Goal: Task Accomplishment & Management: Use online tool/utility

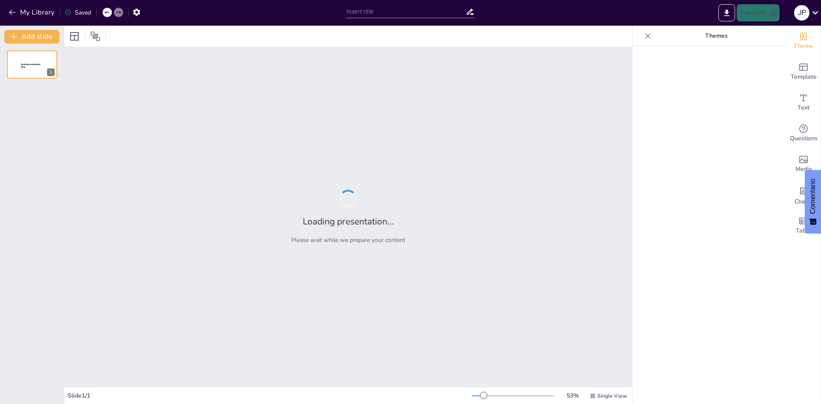
type input "PLAN DE MARKETING"
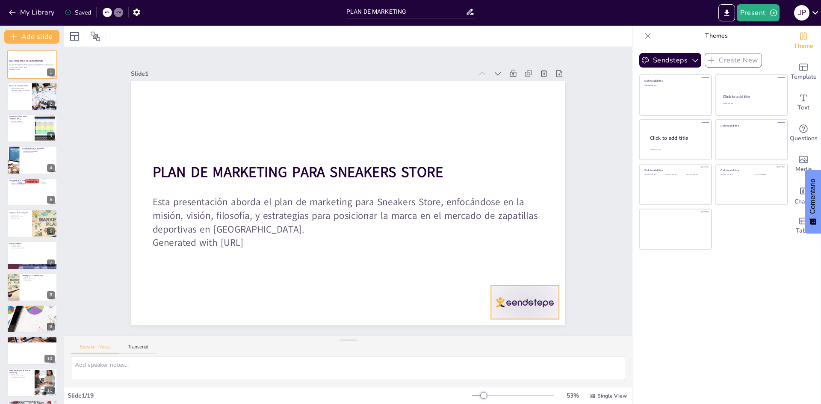
click at [531, 302] on div at bounding box center [526, 302] width 68 height 34
click at [14, 89] on p "Proporcionar experiencia excepcional" at bounding box center [19, 90] width 21 height 2
type textarea "La misión de Sneakers Store se centra en ofrecer productos de alta calidad y un…"
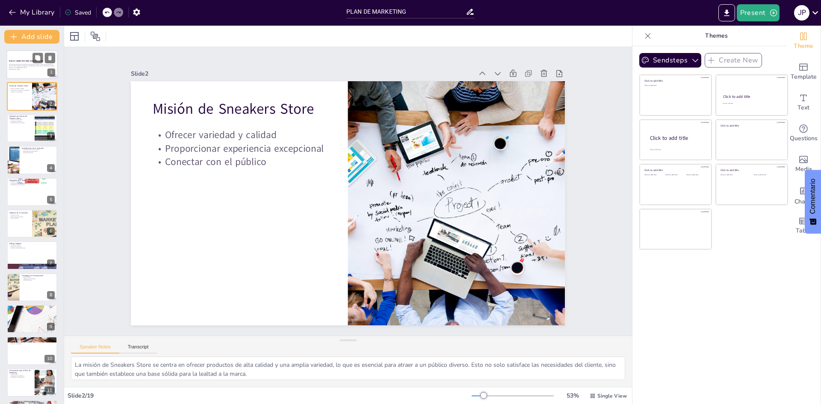
click at [16, 55] on div at bounding box center [31, 64] width 51 height 29
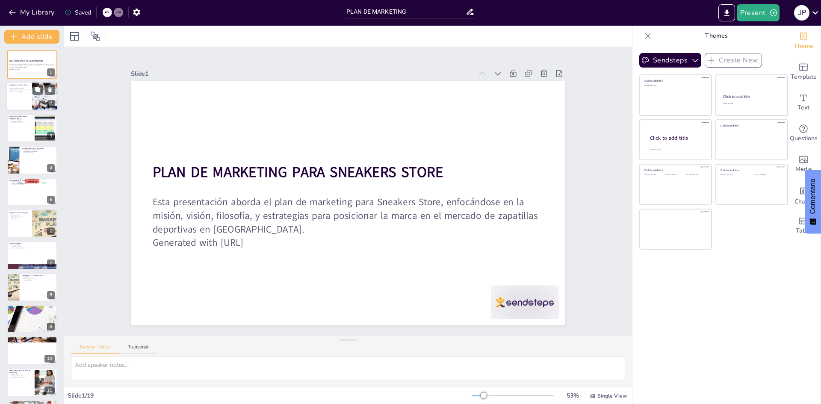
click at [38, 96] on div at bounding box center [44, 96] width 39 height 29
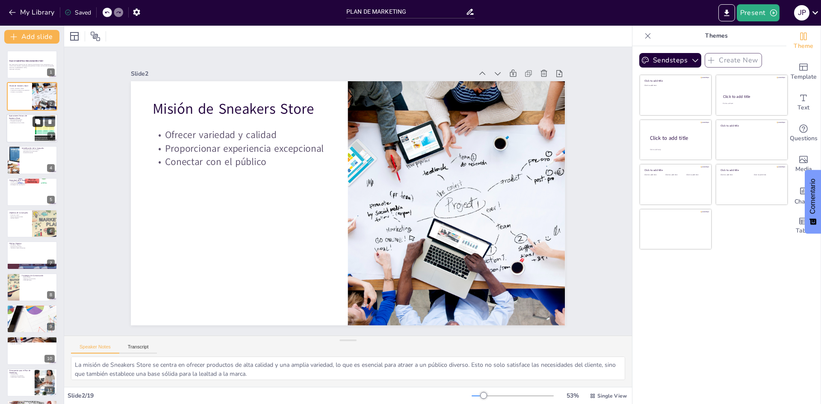
click at [33, 126] on button at bounding box center [38, 121] width 10 height 10
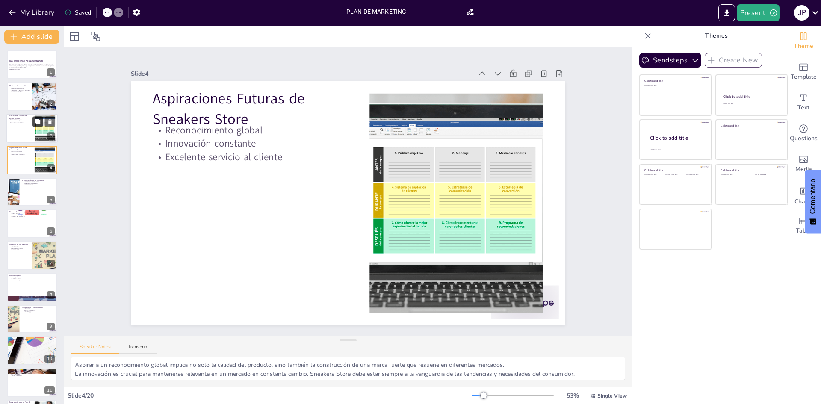
click at [33, 126] on button at bounding box center [38, 121] width 10 height 10
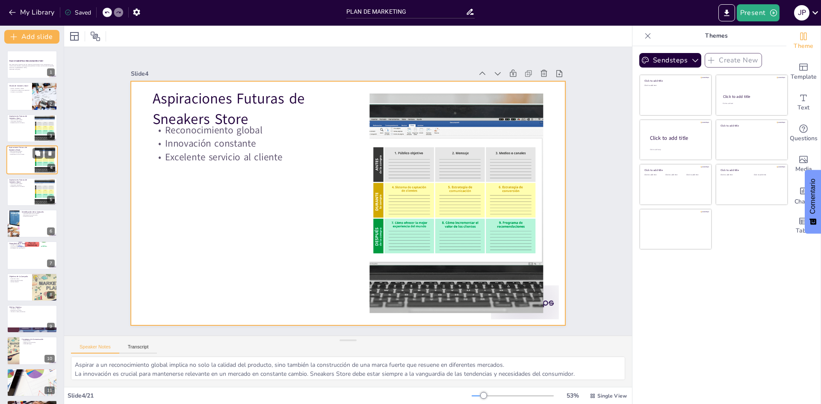
click at [32, 158] on div at bounding box center [31, 159] width 51 height 29
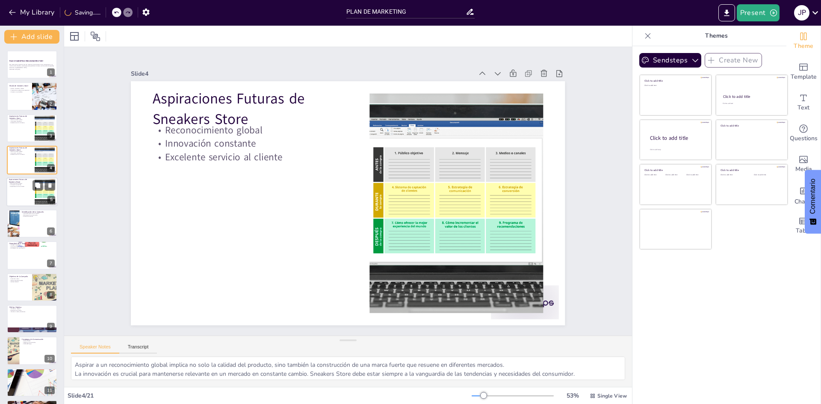
click at [8, 185] on div at bounding box center [31, 192] width 51 height 29
click at [11, 199] on div at bounding box center [31, 192] width 51 height 29
click at [11, 163] on div at bounding box center [31, 159] width 51 height 29
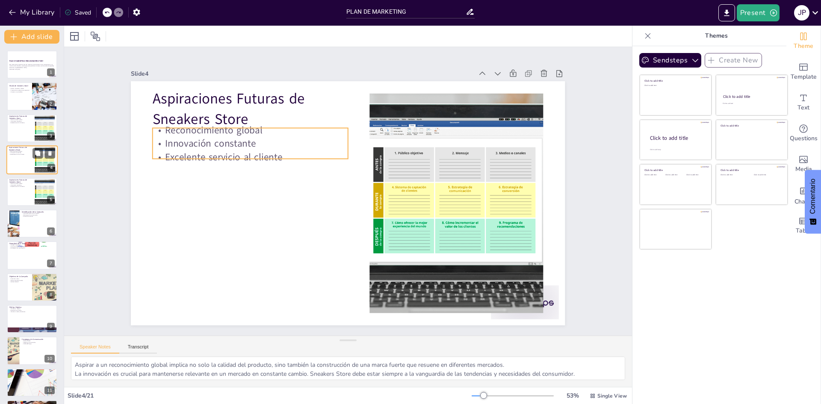
click at [12, 147] on p "Aspiraciones Futuras de Sneakers Store" at bounding box center [20, 149] width 23 height 5
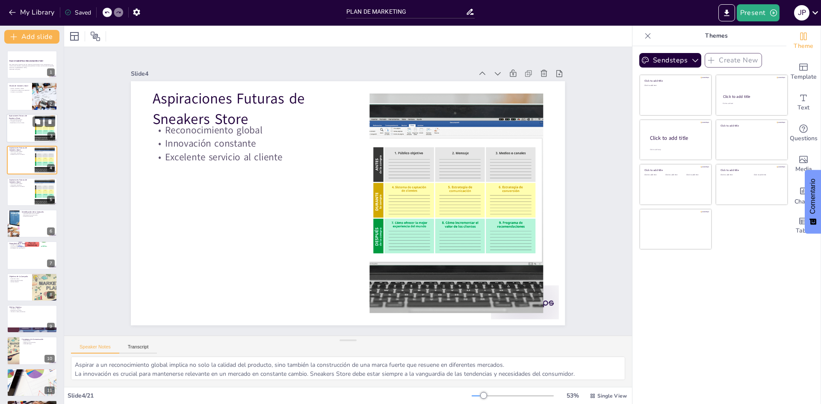
click at [17, 121] on p "Innovación constante" at bounding box center [20, 121] width 23 height 2
click at [16, 84] on div "PLAN DE MARKETING PARA SNEAKERS STORE Esta presentación aborda el plan de marke…" at bounding box center [32, 382] width 64 height 665
click at [15, 94] on div at bounding box center [31, 96] width 51 height 29
type textarea "La misión de Sneakers Store se centra en ofrecer productos de alta calidad y un…"
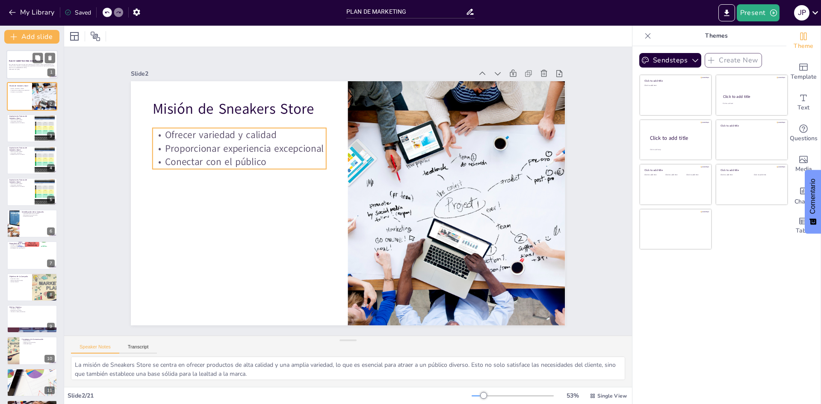
click at [18, 70] on p "Generated with [URL]" at bounding box center [32, 69] width 46 height 2
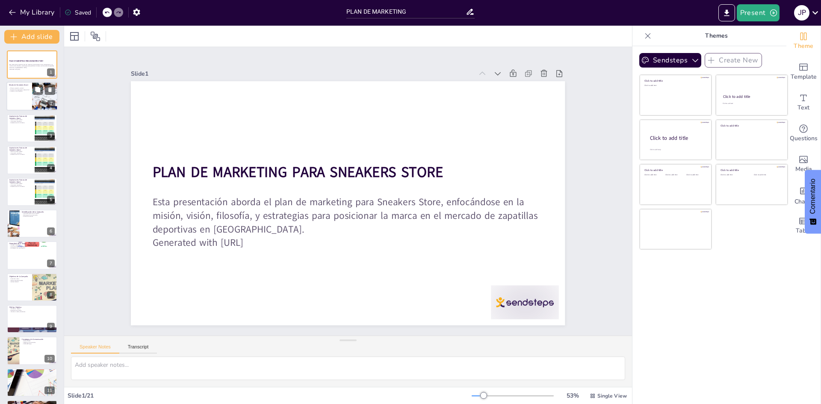
click at [18, 86] on p "Misión de Sneakers Store" at bounding box center [19, 85] width 21 height 3
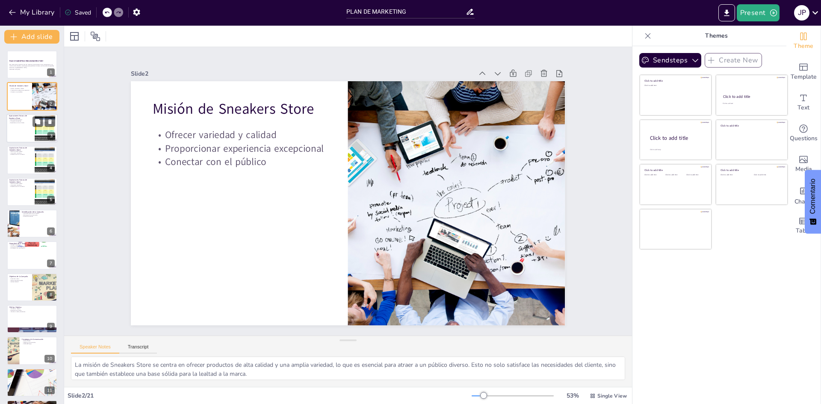
click at [18, 133] on div at bounding box center [31, 128] width 51 height 29
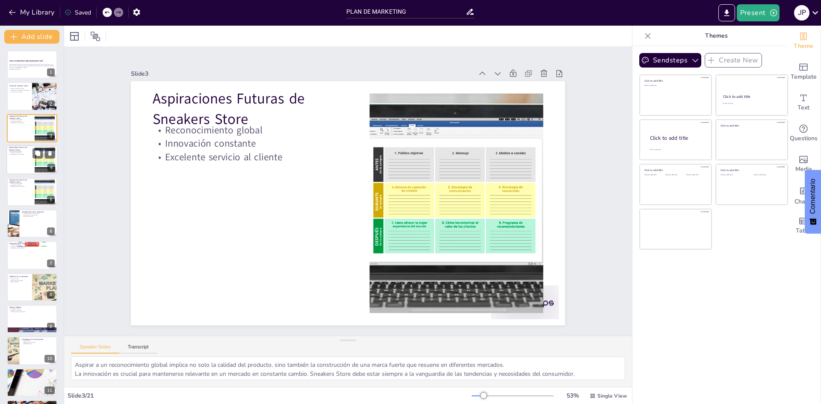
click at [21, 170] on div at bounding box center [31, 159] width 51 height 29
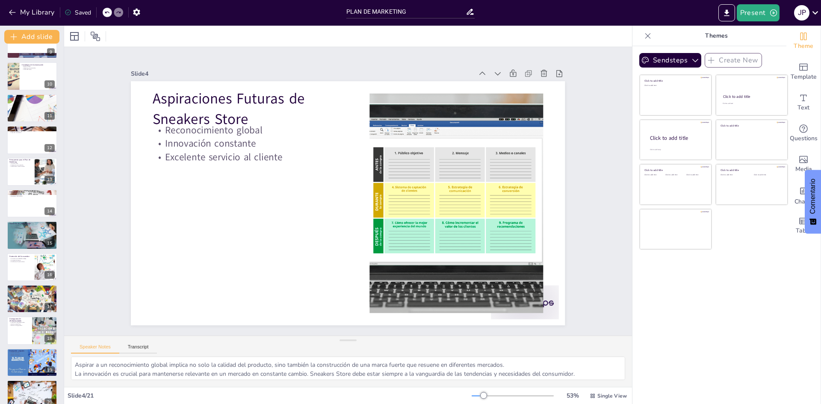
scroll to position [318, 0]
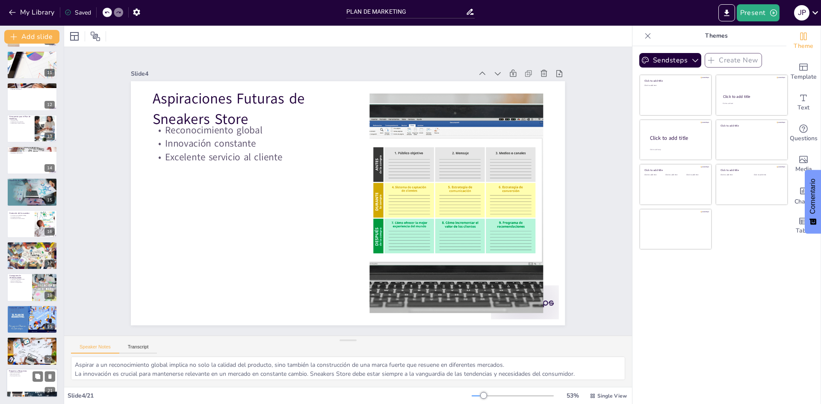
click at [20, 380] on div at bounding box center [31, 383] width 51 height 29
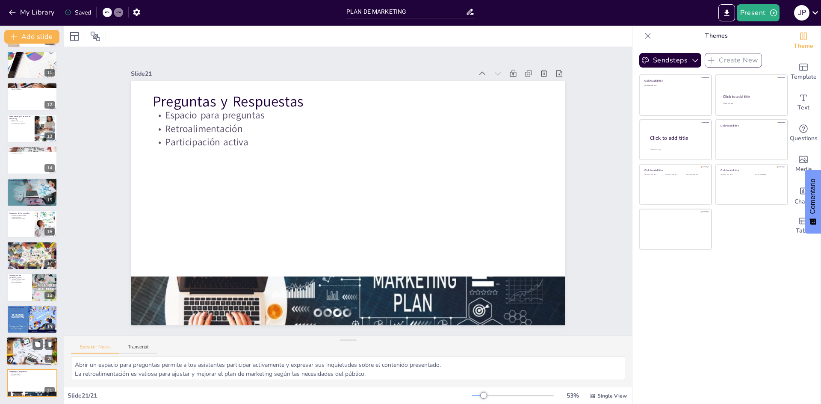
click at [15, 349] on div at bounding box center [31, 351] width 51 height 38
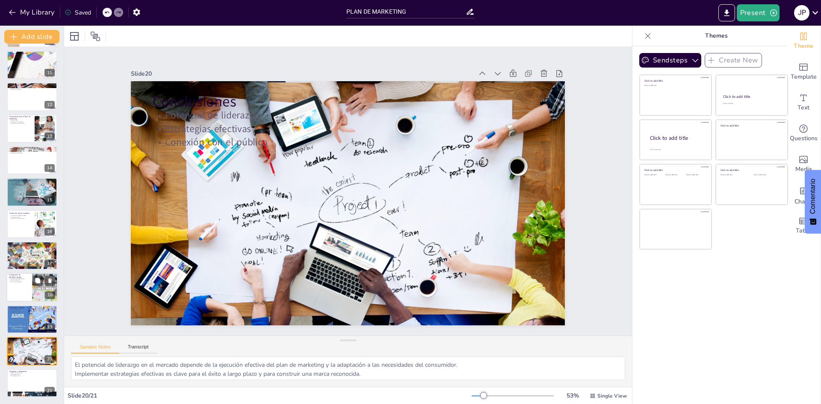
click at [9, 281] on p "Maximizar engagement" at bounding box center [19, 282] width 21 height 2
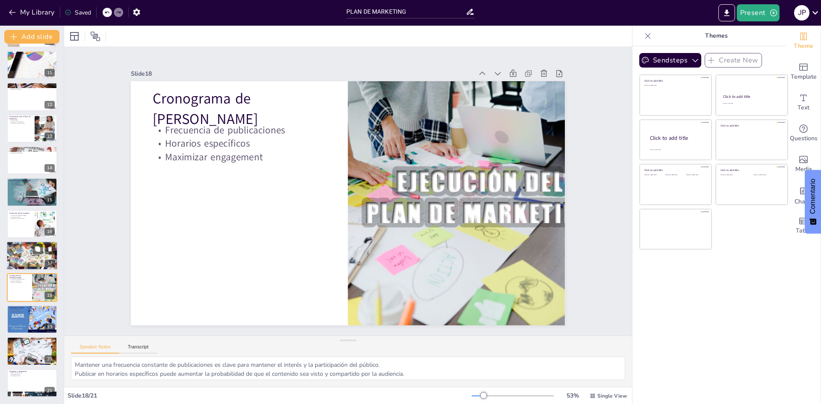
click at [11, 252] on div at bounding box center [31, 256] width 51 height 33
type textarea "Las encuestas de satisfacción son herramientas valiosas para recopilar informac…"
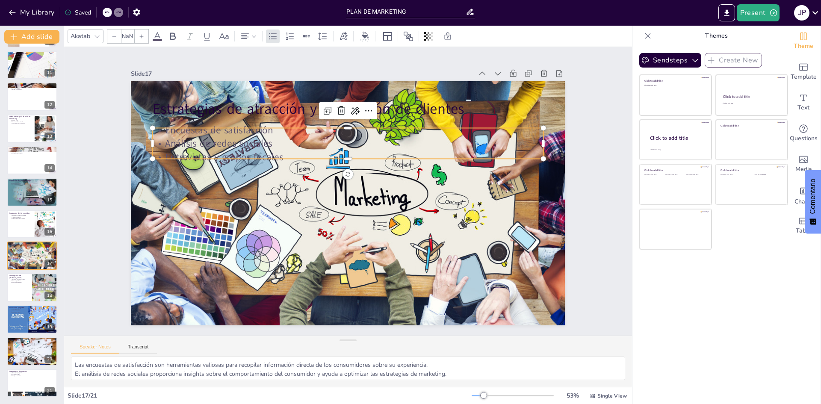
type input "32"
click at [366, 120] on p "Encuestas de satisfacción" at bounding box center [361, 131] width 385 height 95
click at [156, 38] on icon at bounding box center [157, 36] width 10 height 10
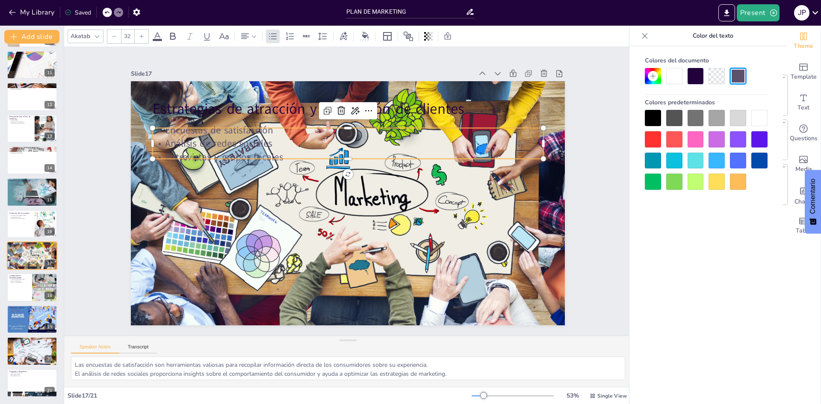
click at [161, 40] on span at bounding box center [157, 40] width 9 height 2
click at [162, 39] on div at bounding box center [157, 40] width 9 height 2
click at [677, 80] on div at bounding box center [674, 76] width 16 height 16
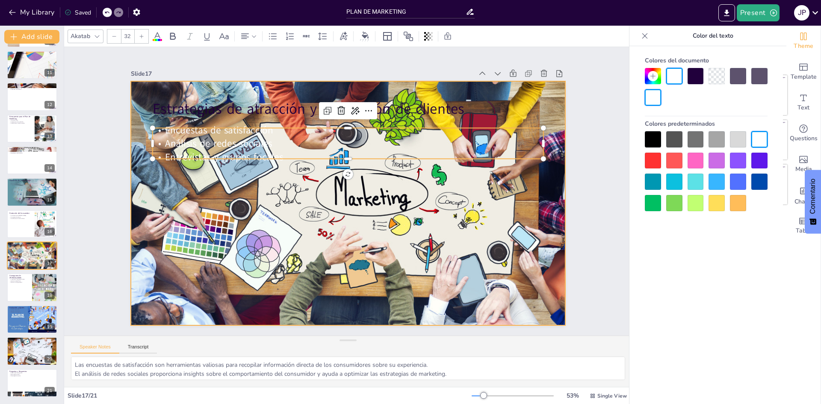
click at [261, 202] on div at bounding box center [347, 203] width 461 height 321
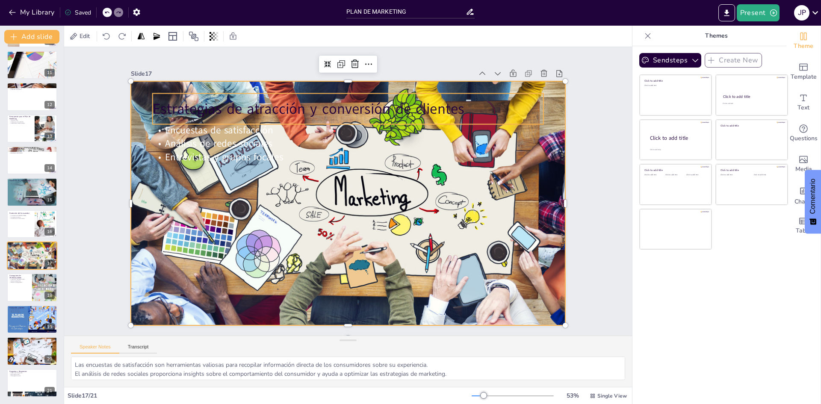
click at [282, 108] on p "Estrategias de atracción y conversión de clientes" at bounding box center [356, 109] width 391 height 61
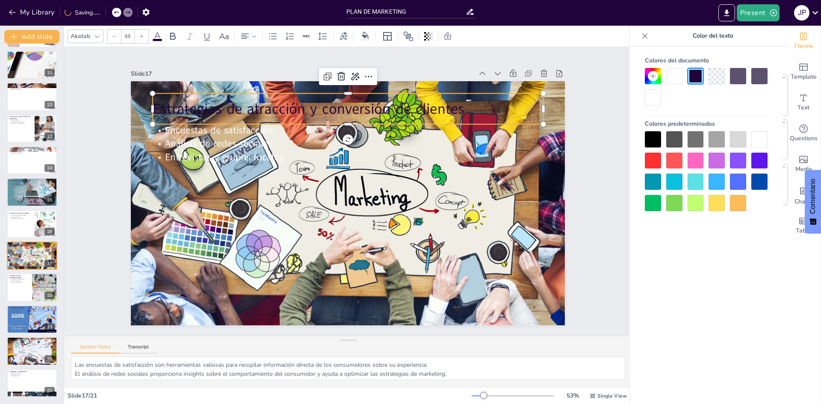
click at [676, 82] on div at bounding box center [674, 76] width 16 height 16
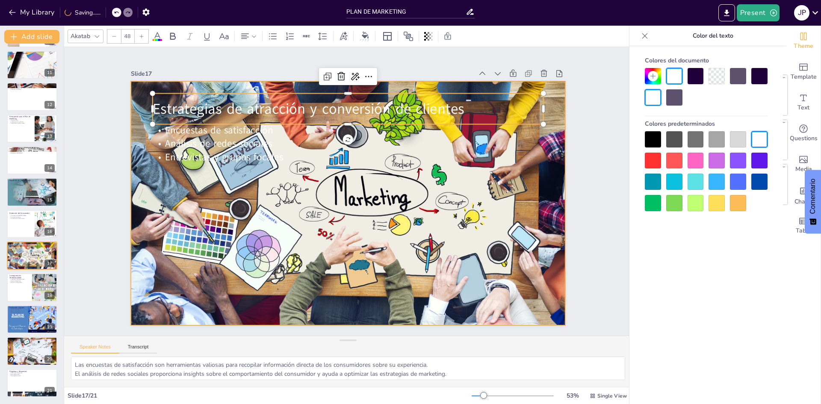
click at [463, 265] on div at bounding box center [344, 203] width 499 height 398
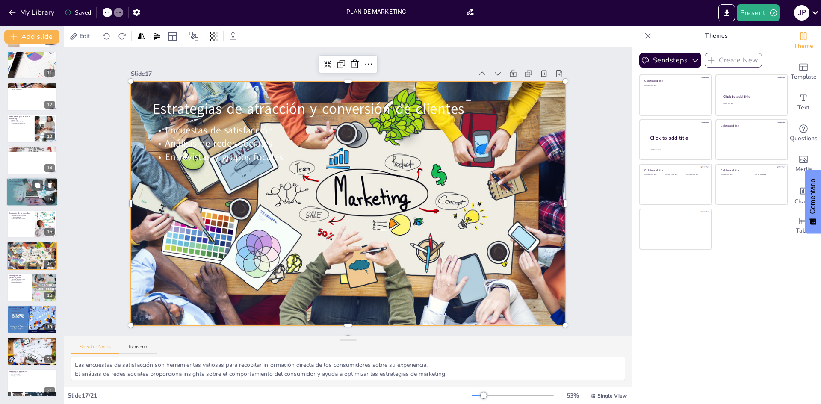
click at [37, 193] on div at bounding box center [31, 192] width 51 height 31
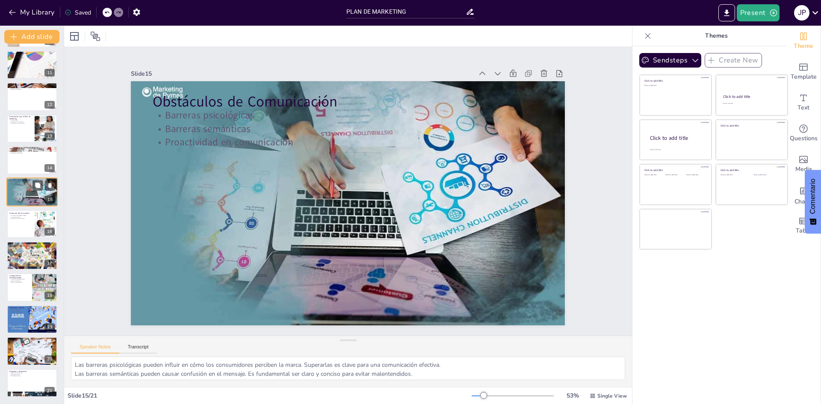
scroll to position [286, 0]
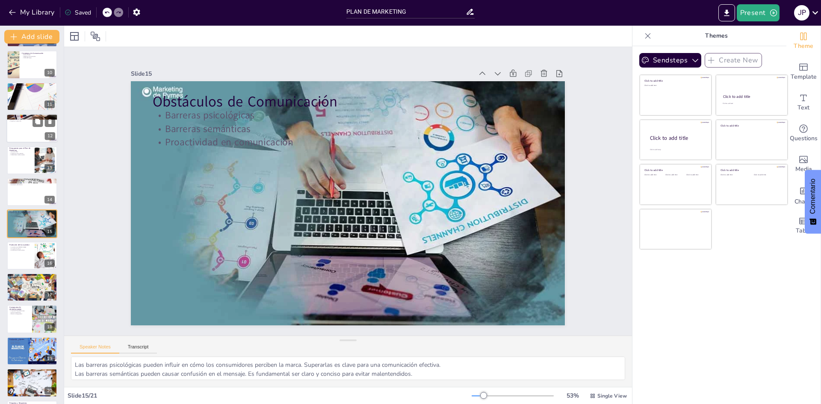
click at [24, 130] on div at bounding box center [31, 128] width 51 height 29
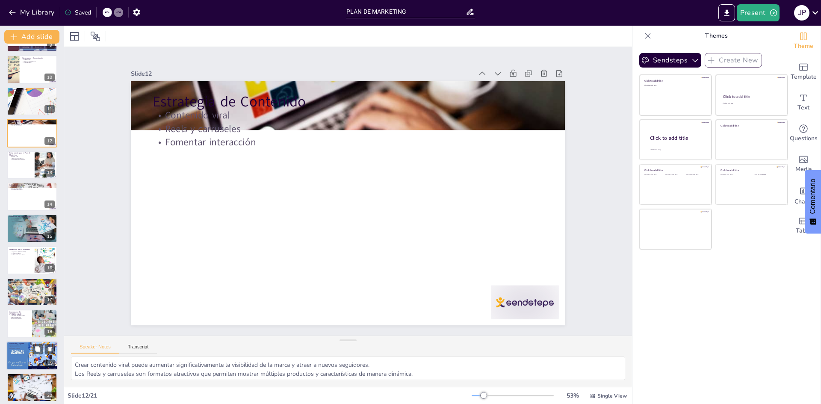
scroll to position [318, 0]
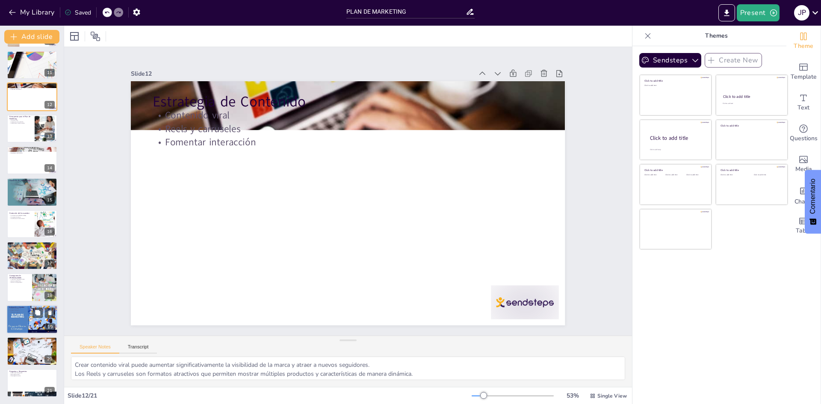
click at [13, 324] on div at bounding box center [31, 319] width 51 height 29
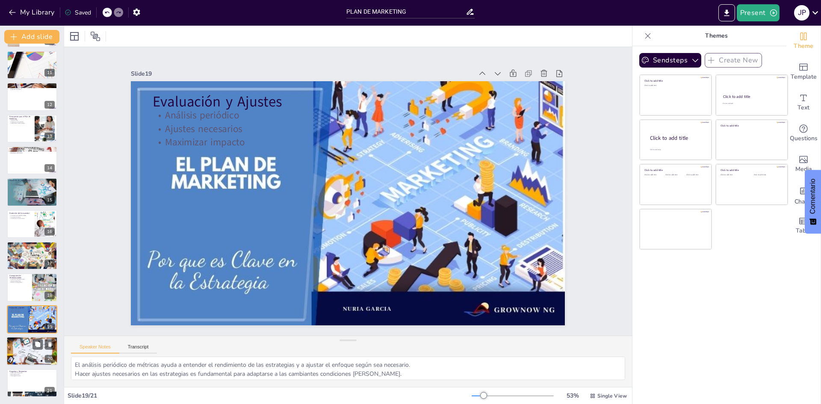
click at [27, 356] on div at bounding box center [31, 351] width 51 height 38
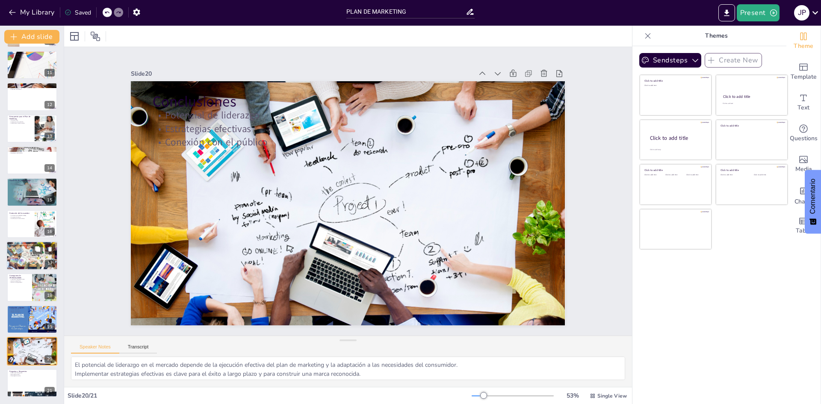
click at [24, 254] on div at bounding box center [31, 256] width 51 height 33
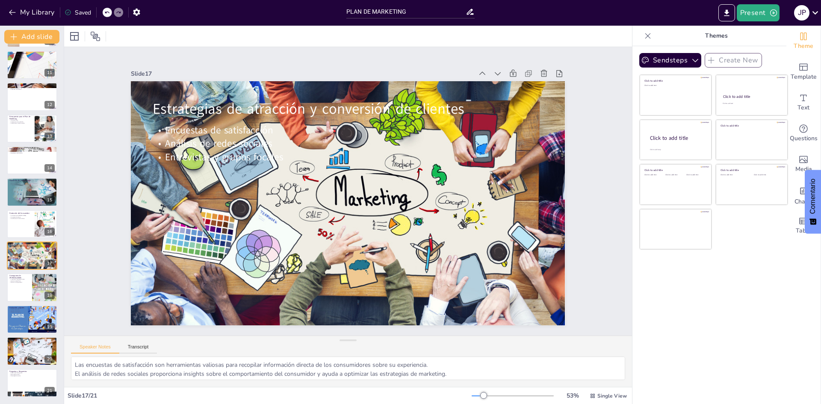
scroll to position [11, 0]
click at [16, 217] on p "Privacidad de datos" at bounding box center [20, 217] width 23 height 2
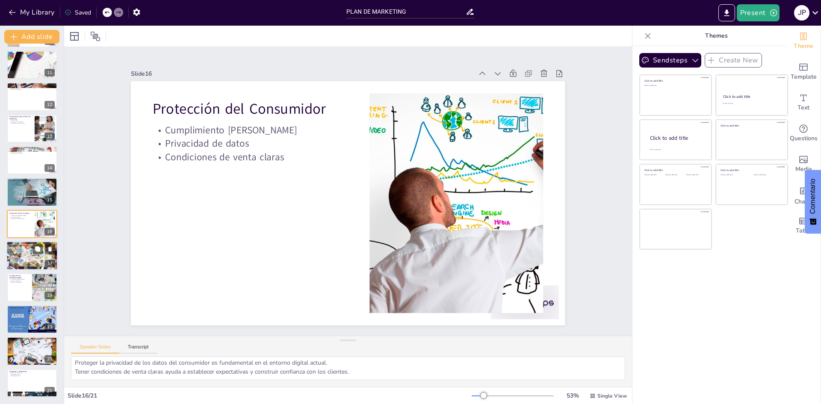
click at [19, 253] on div at bounding box center [31, 256] width 51 height 33
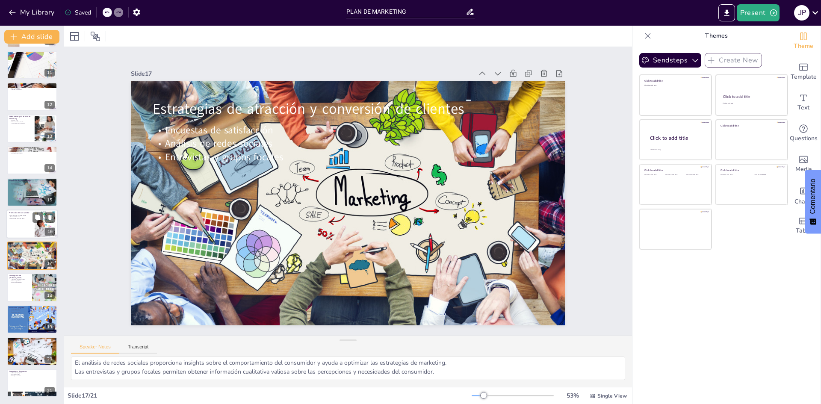
click at [17, 228] on div at bounding box center [31, 224] width 51 height 29
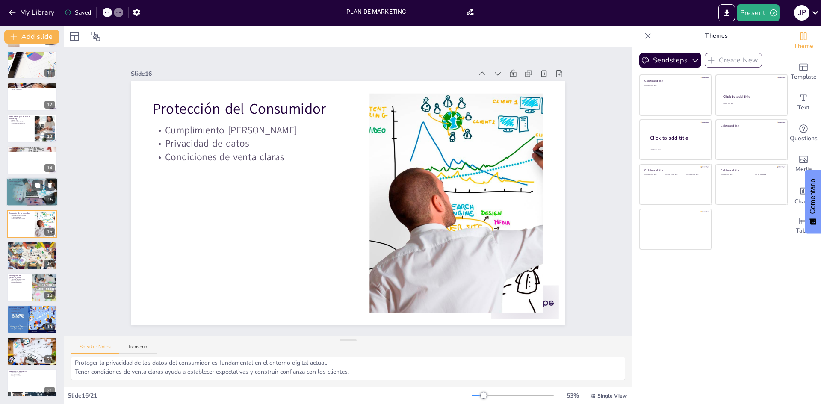
click at [15, 202] on div at bounding box center [31, 192] width 51 height 31
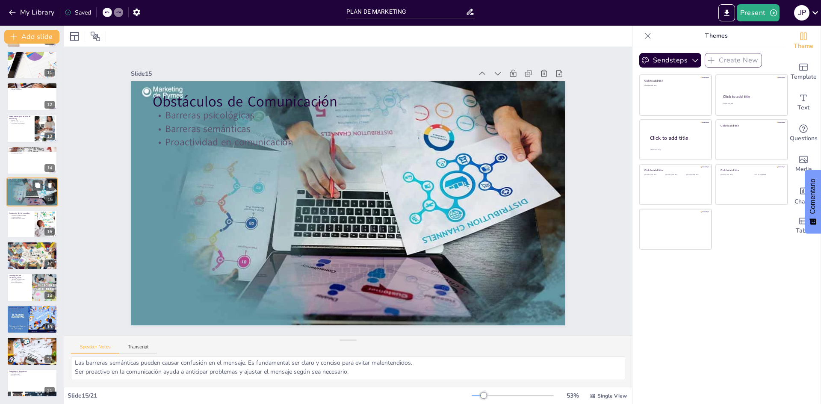
scroll to position [286, 0]
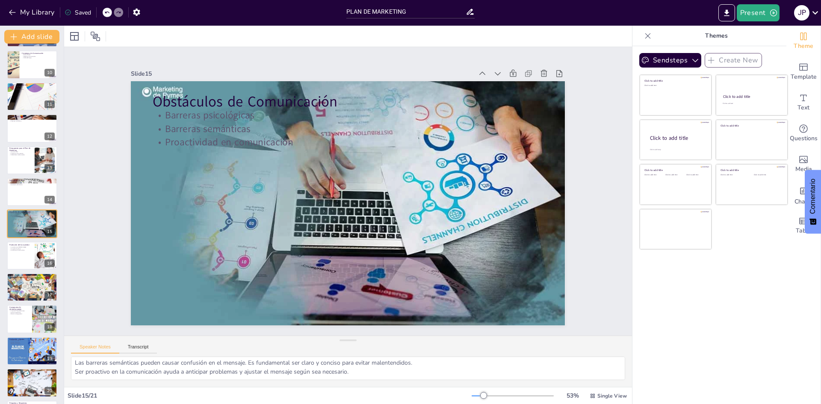
click at [1, 219] on div "PLAN DE MARKETING PARA SNEAKERS STORE Esta presentación aborda el plan de marke…" at bounding box center [32, 96] width 64 height 665
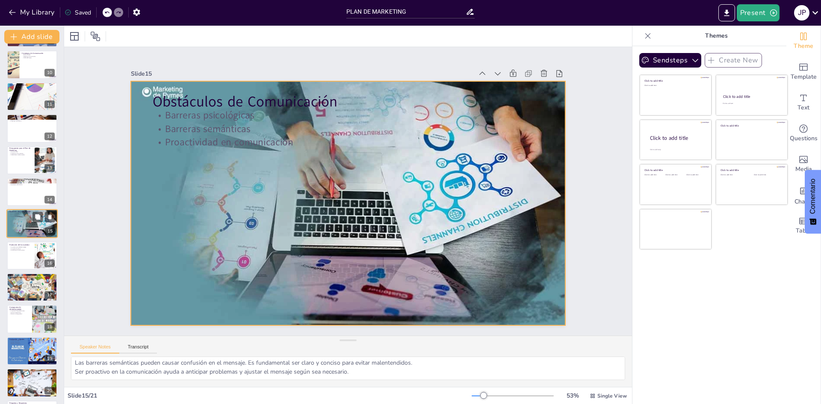
click at [19, 228] on div at bounding box center [31, 223] width 51 height 31
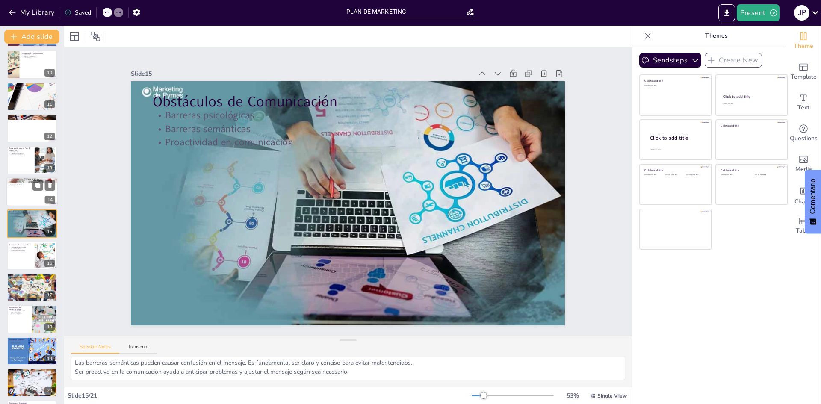
click at [20, 193] on div at bounding box center [31, 192] width 51 height 29
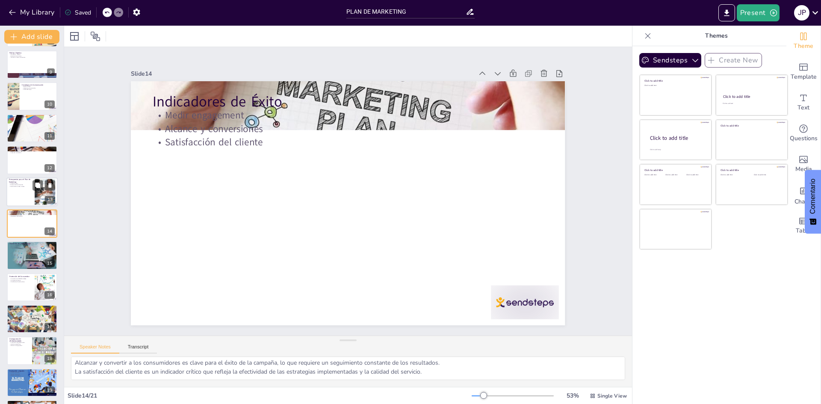
click at [15, 182] on p "Presupuesto para el Plan de Marketing" at bounding box center [20, 180] width 23 height 5
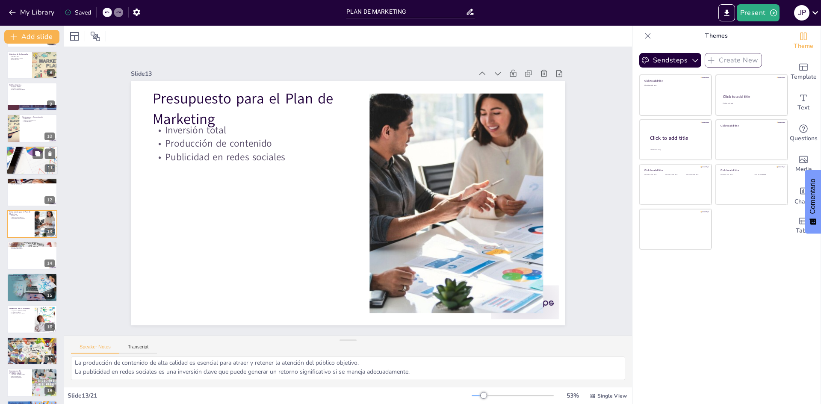
click at [13, 168] on div at bounding box center [32, 160] width 76 height 29
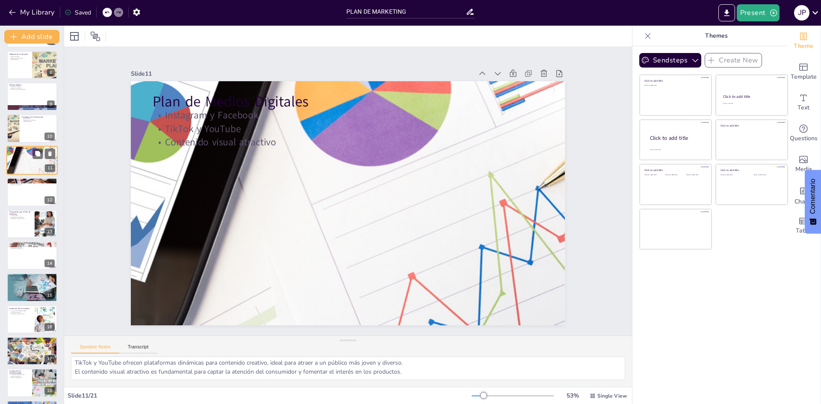
scroll to position [159, 0]
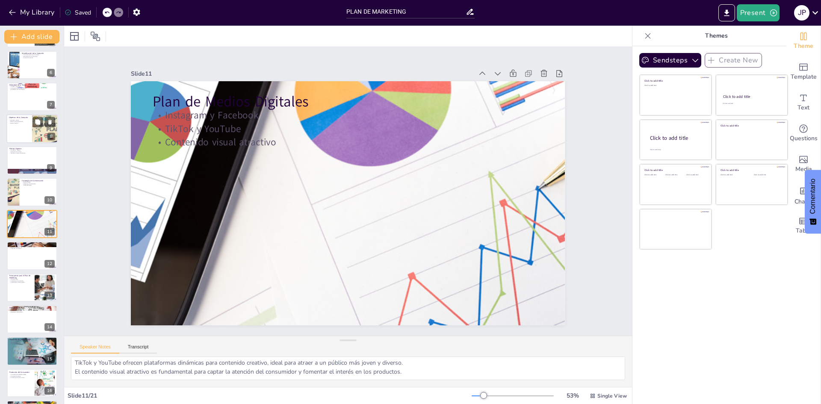
click at [11, 130] on div at bounding box center [31, 128] width 51 height 29
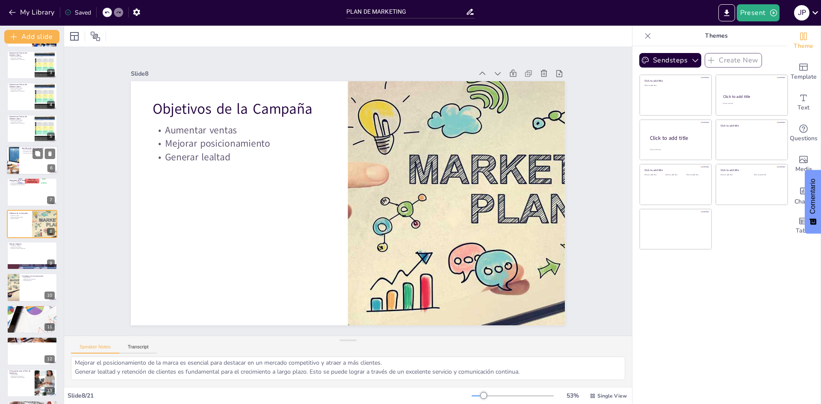
click at [22, 172] on div at bounding box center [31, 160] width 51 height 29
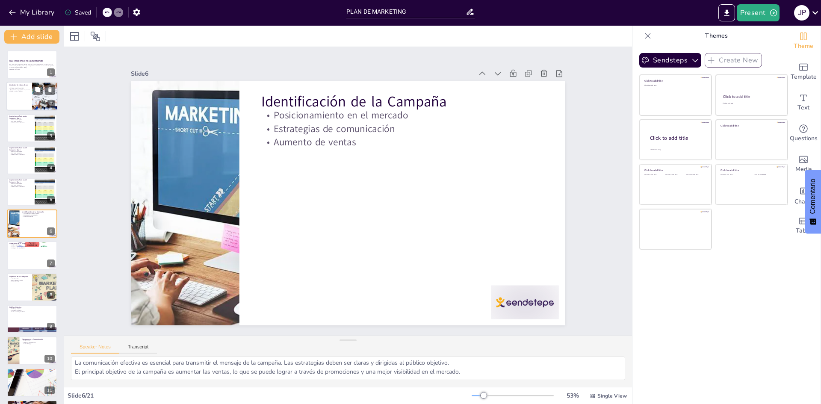
click at [11, 93] on div at bounding box center [31, 96] width 51 height 29
type textarea "La misión de Sneakers Store se centra en ofrecer productos de alta calidad y un…"
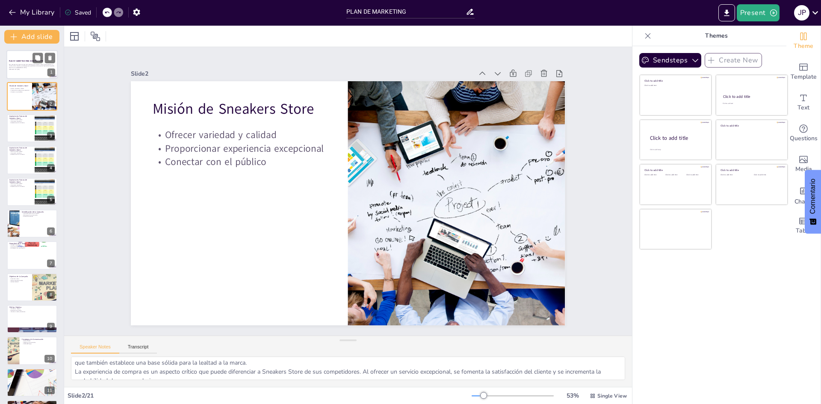
click at [21, 75] on div at bounding box center [31, 64] width 51 height 29
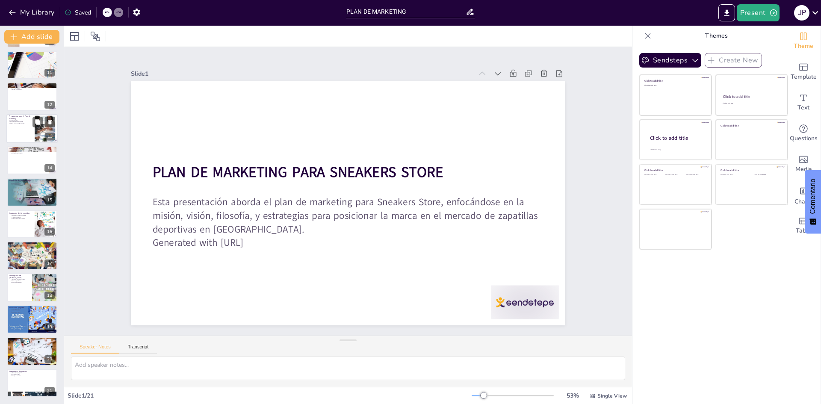
click at [17, 139] on div at bounding box center [31, 128] width 51 height 29
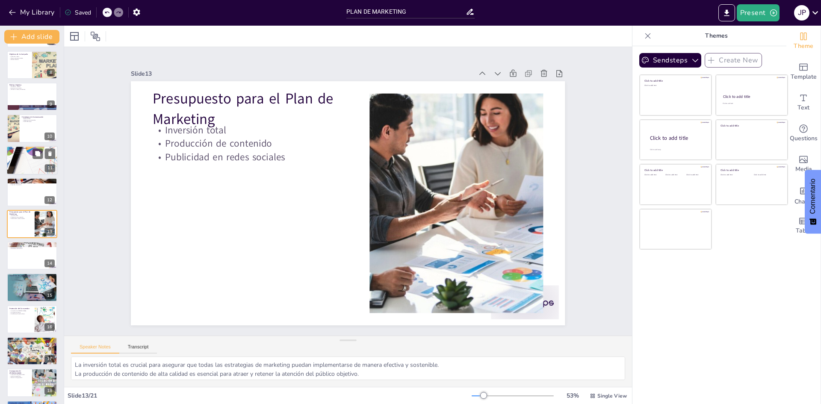
click at [22, 157] on div at bounding box center [32, 160] width 76 height 29
type textarea "Instagram y Facebook son esenciales para el marketing visual, permitiendo mostr…"
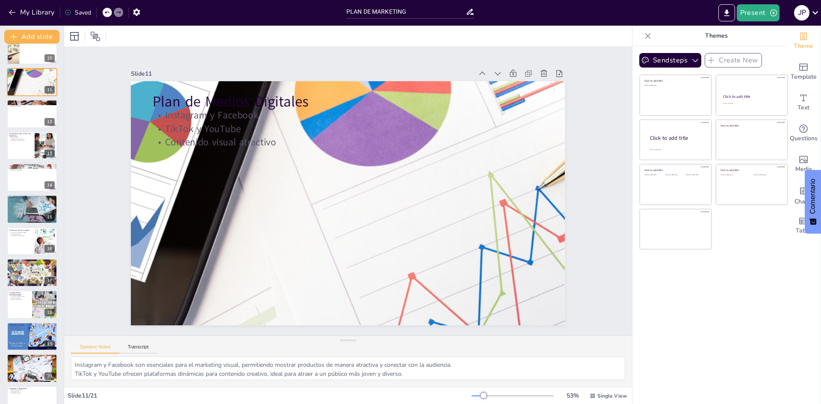
scroll to position [284, 0]
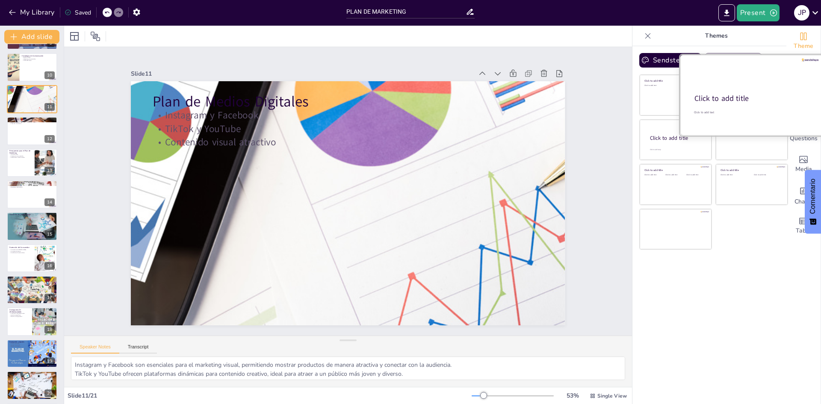
click at [754, 86] on div at bounding box center [752, 95] width 144 height 81
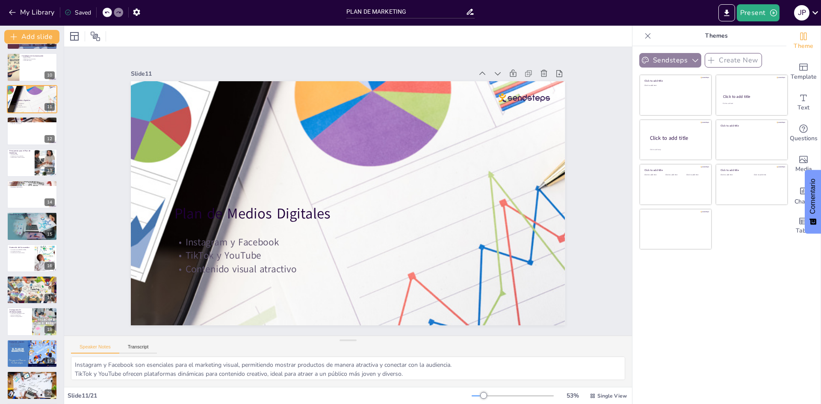
click at [654, 60] on button "Sendsteps" at bounding box center [671, 60] width 62 height 15
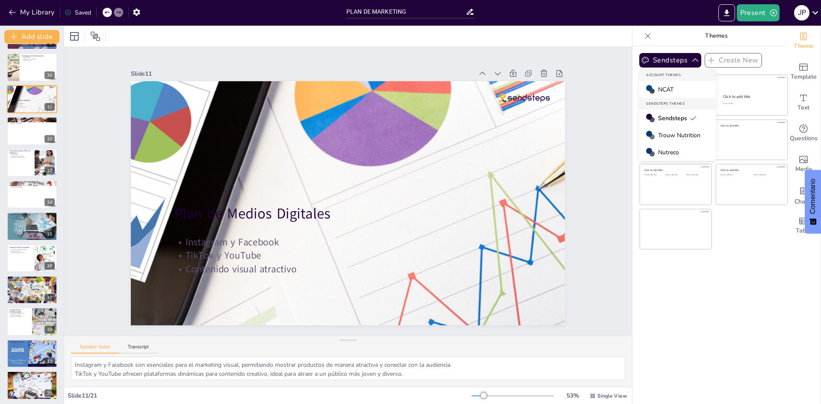
click at [661, 95] on div "NCAT" at bounding box center [678, 89] width 77 height 17
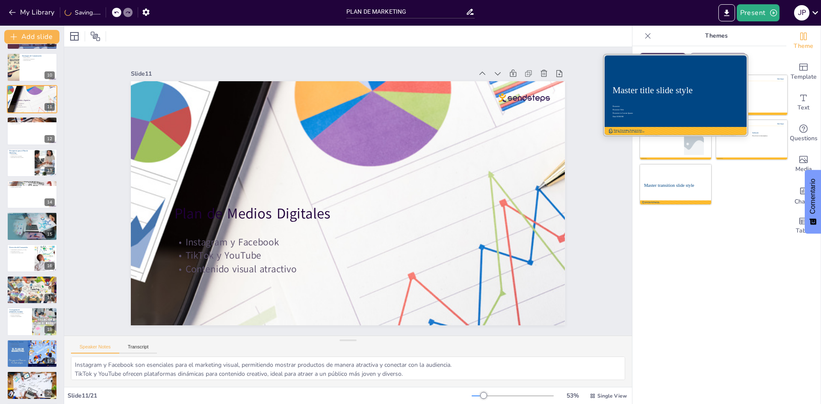
click at [680, 89] on div "Master title slide style" at bounding box center [676, 90] width 126 height 10
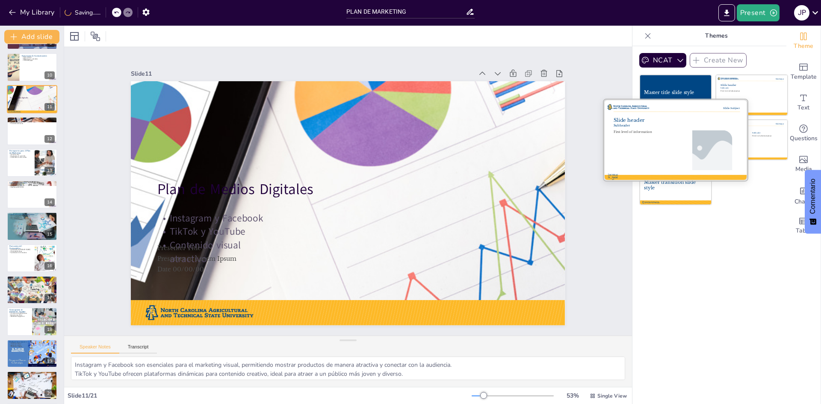
click at [683, 135] on div at bounding box center [713, 150] width 60 height 40
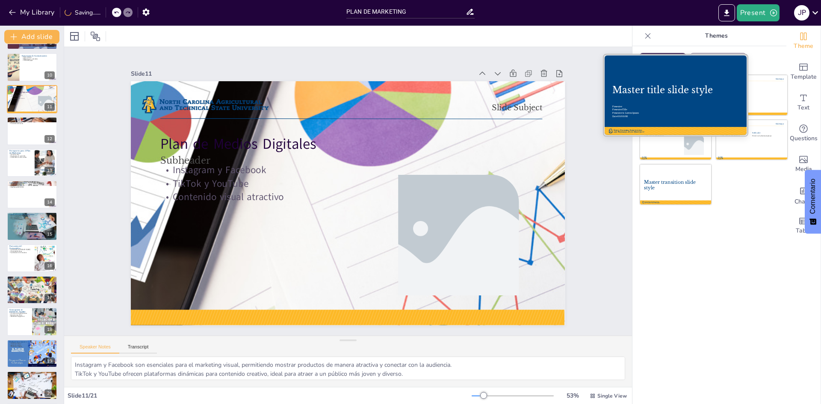
click at [688, 58] on div at bounding box center [676, 95] width 144 height 81
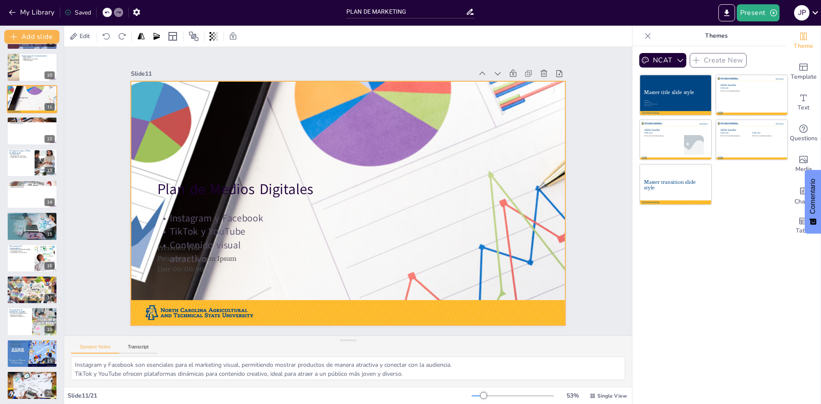
click at [169, 149] on div at bounding box center [347, 203] width 660 height 309
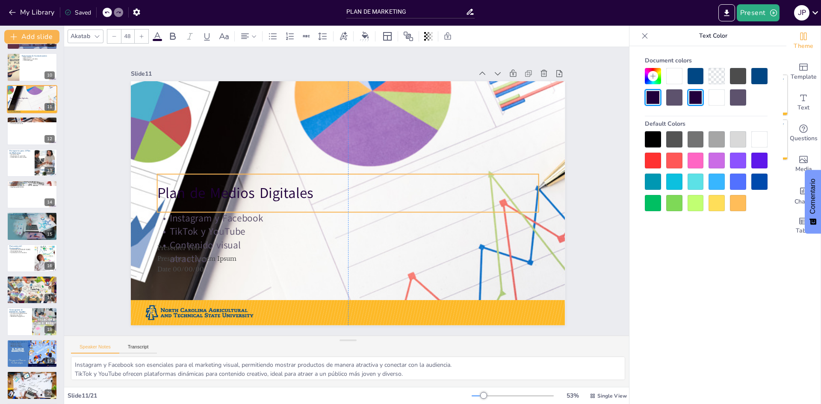
click at [206, 175] on div "Plan de Medios Digitales" at bounding box center [347, 193] width 383 height 78
